Goal: Find contact information: Find contact information

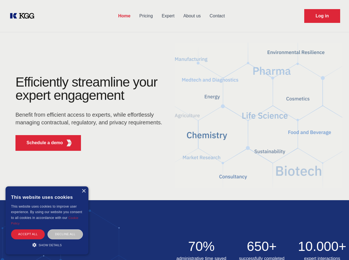
click at [174, 130] on div "Efficiently streamline your expert engagement Benefit from efficient access to …" at bounding box center [91, 116] width 168 height 80
click at [41, 143] on p "Schedule a demo" at bounding box center [44, 143] width 36 height 7
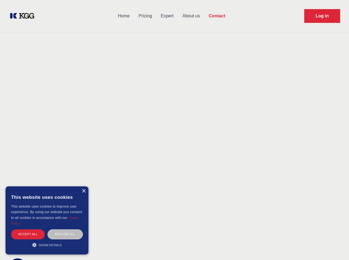
click at [83, 191] on div "× This website uses cookies This website uses cookies to improve user experienc…" at bounding box center [47, 221] width 83 height 68
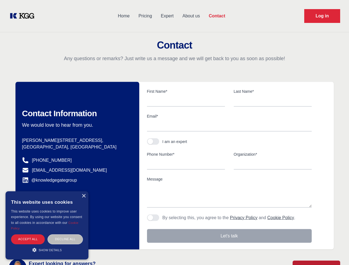
click at [28, 234] on div "Accept all" at bounding box center [28, 239] width 34 height 10
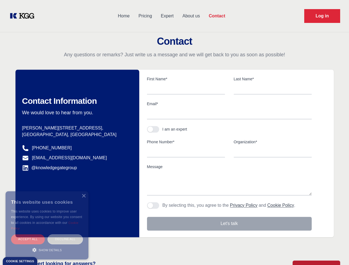
click at [65, 234] on div "Decline all" at bounding box center [64, 239] width 35 height 10
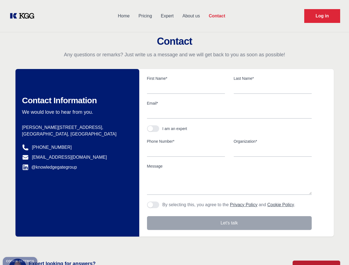
click at [47, 245] on main "Contact Any questions or remarks? Just write us a message and we will get back …" at bounding box center [174, 143] width 349 height 287
